Goal: Task Accomplishment & Management: Complete application form

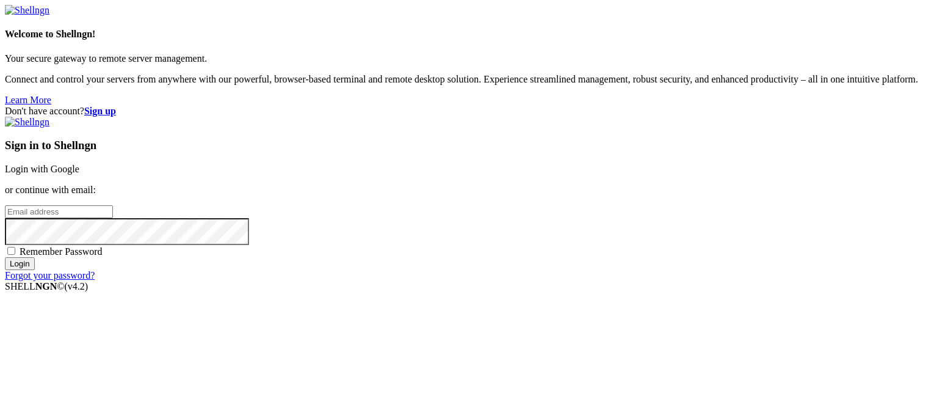
click at [595, 184] on p "or continue with email:" at bounding box center [463, 189] width 916 height 11
click at [79, 164] on link "Login with Google" at bounding box center [42, 169] width 74 height 10
click at [116, 106] on strong "Sign up" at bounding box center [100, 111] width 32 height 10
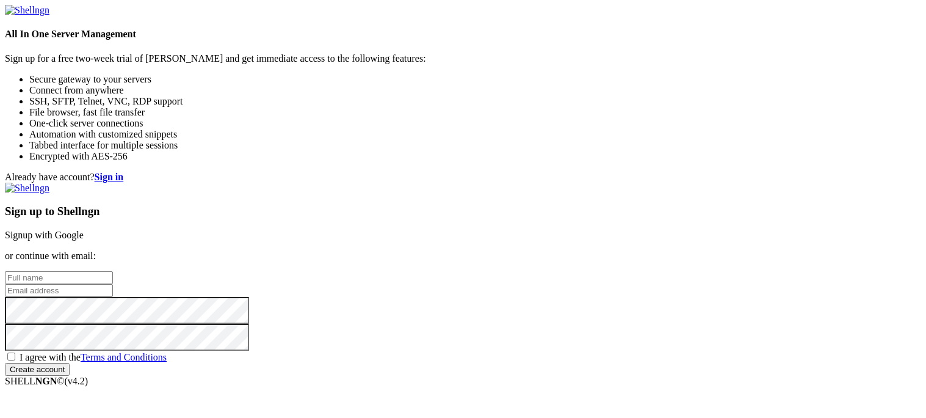
click at [113, 271] on input "text" at bounding box center [59, 277] width 108 height 13
type input "N"
type input "[PERSON_NAME]"
click at [113, 284] on input "email" at bounding box center [59, 290] width 108 height 13
click at [113, 284] on input "[EMAIL_ADDRESS][DOMAIN_NAME]" at bounding box center [59, 290] width 108 height 13
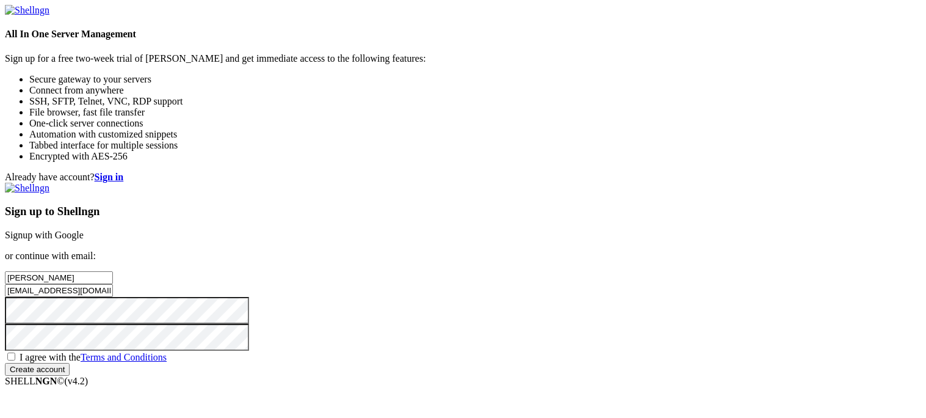
click at [113, 284] on input "[EMAIL_ADDRESS][DOMAIN_NAME]" at bounding box center [59, 290] width 108 height 13
type input "[EMAIL_ADDRESS][DOMAIN_NAME]"
click at [281, 195] on div "Already have account? Sign in Sign up to Shellngn Signup with Google or continu…" at bounding box center [463, 274] width 916 height 204
click at [167, 352] on span "I agree with the Terms and Conditions" at bounding box center [93, 357] width 147 height 10
click at [15, 352] on input "I agree with the Terms and Conditions" at bounding box center [11, 356] width 8 height 8
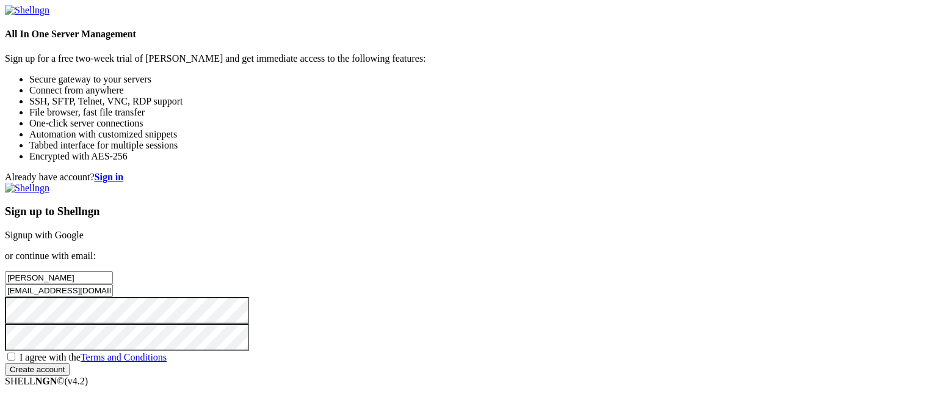
checkbox input "true"
click at [70, 363] on input "Create account" at bounding box center [37, 369] width 65 height 13
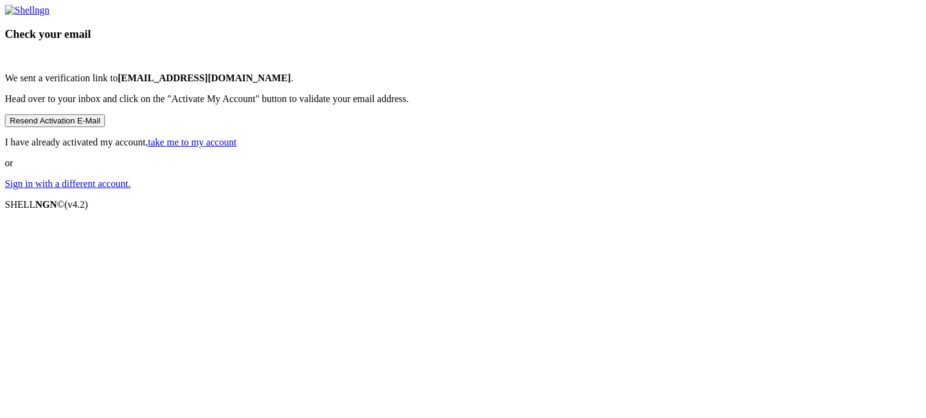
click at [105, 127] on button "Resend Activation E-Mail" at bounding box center [55, 120] width 100 height 13
click at [439, 148] on p "I have already activated my account, take me to my account" at bounding box center [463, 142] width 916 height 11
click at [237, 147] on link "take me to my account" at bounding box center [192, 142] width 89 height 10
click at [488, 41] on h3 "Check your email" at bounding box center [463, 33] width 916 height 13
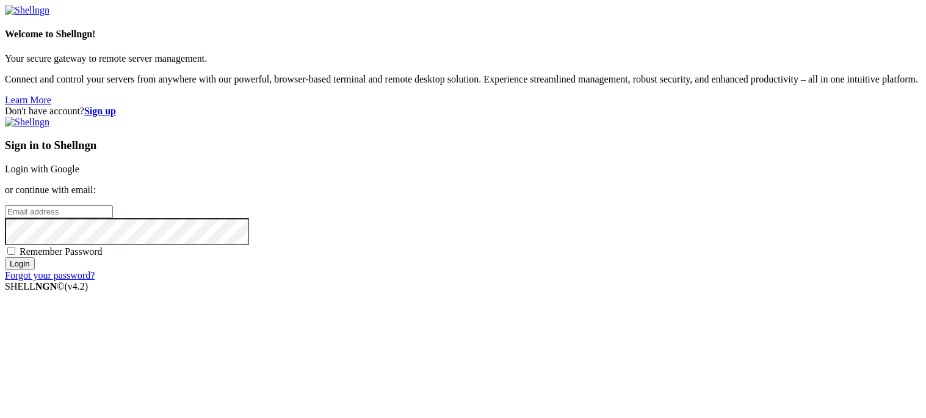
click at [49, 117] on img at bounding box center [27, 122] width 45 height 11
click at [113, 211] on input "email" at bounding box center [59, 211] width 108 height 13
